Goal: Check status: Check status

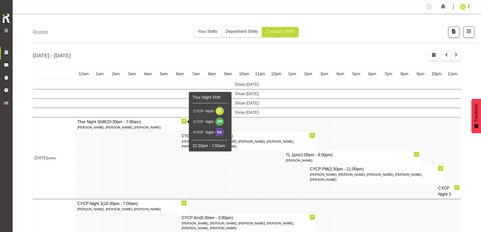
click at [131, 54] on div "[DATE] - [DATE]" at bounding box center [247, 57] width 428 height 12
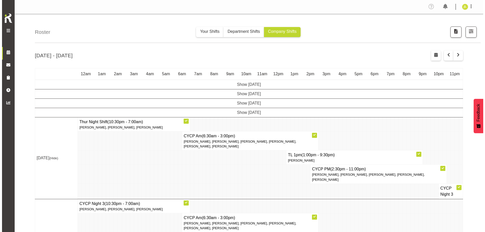
scroll to position [51, 0]
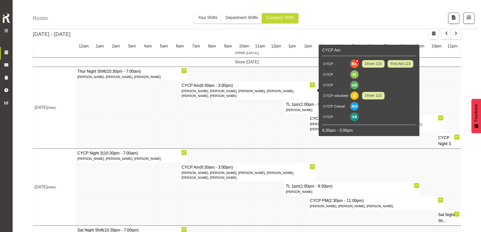
click at [238, 94] on p "[PERSON_NAME], [PERSON_NAME], [PERSON_NAME], [PERSON_NAME], [PERSON_NAME], [PER…" at bounding box center [248, 94] width 133 height 10
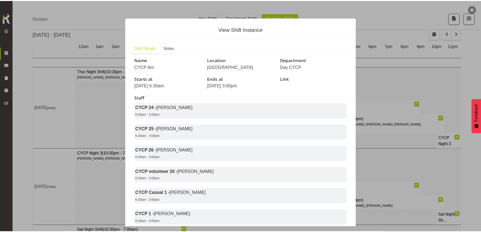
scroll to position [25, 0]
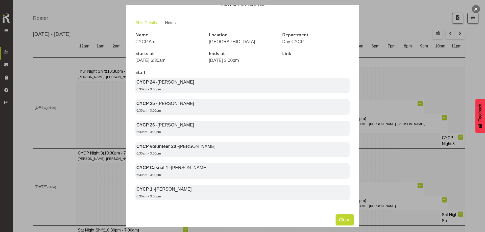
click at [339, 223] on span "Close" at bounding box center [344, 220] width 11 height 7
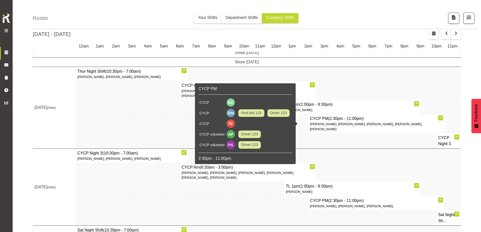
click at [327, 124] on span "[PERSON_NAME], [PERSON_NAME], [PERSON_NAME], [PERSON_NAME], [PERSON_NAME]" at bounding box center [366, 126] width 113 height 9
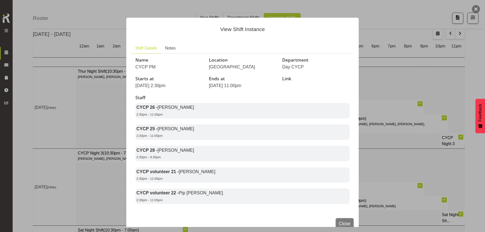
click at [396, 134] on div at bounding box center [242, 116] width 485 height 232
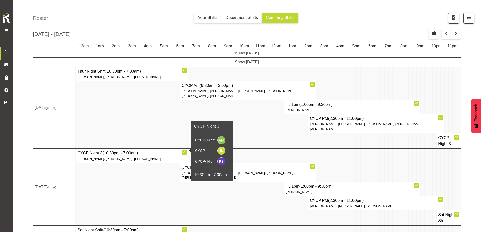
click at [146, 157] on span "[PERSON_NAME], [PERSON_NAME], [PERSON_NAME]" at bounding box center [118, 159] width 83 height 4
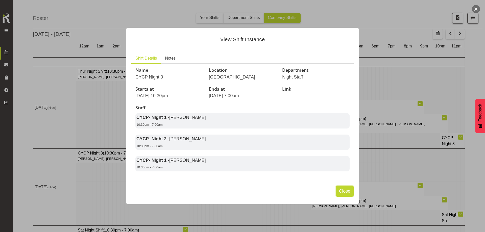
click at [345, 193] on span "Close" at bounding box center [344, 191] width 11 height 7
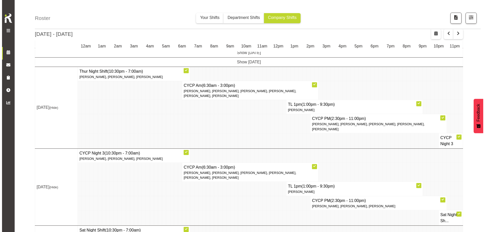
scroll to position [71, 0]
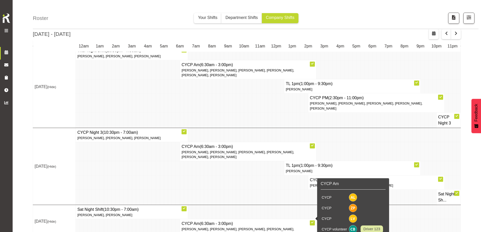
click at [279, 221] on h4 "CYCP Am (6:30am - 3:00pm)" at bounding box center [248, 224] width 133 height 6
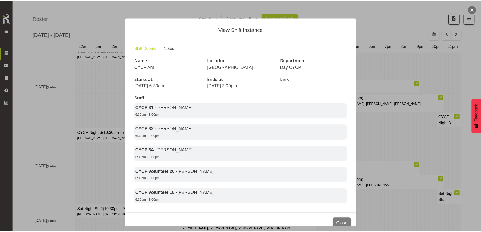
scroll to position [17, 0]
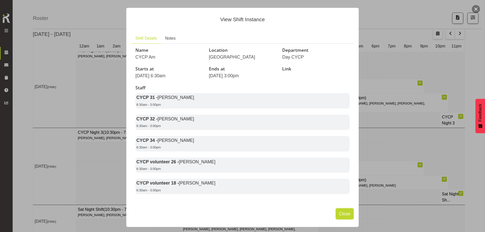
click at [339, 215] on span "Close" at bounding box center [344, 214] width 11 height 7
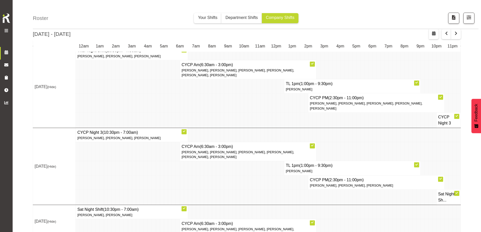
scroll to position [0, 0]
